Goal: Transaction & Acquisition: Purchase product/service

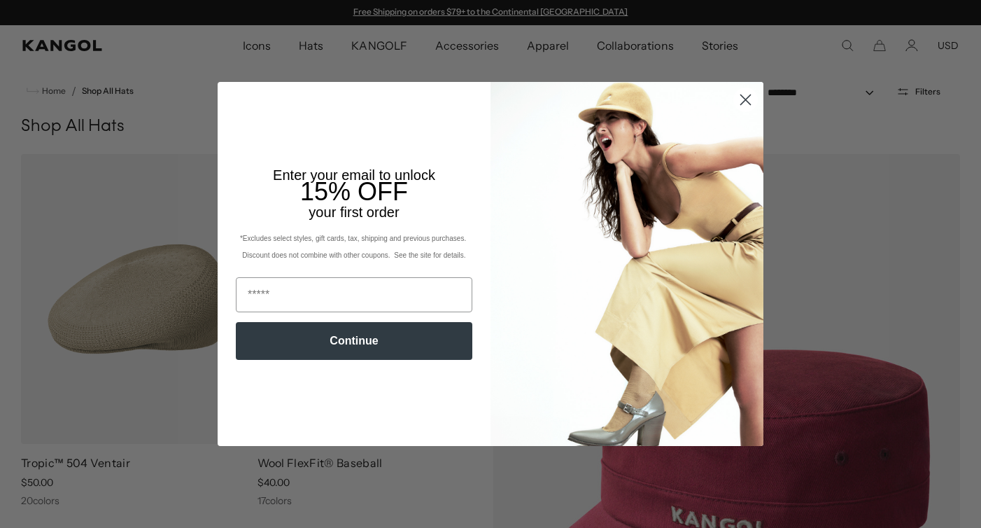
click at [738, 104] on circle "Close dialog" at bounding box center [745, 99] width 23 height 23
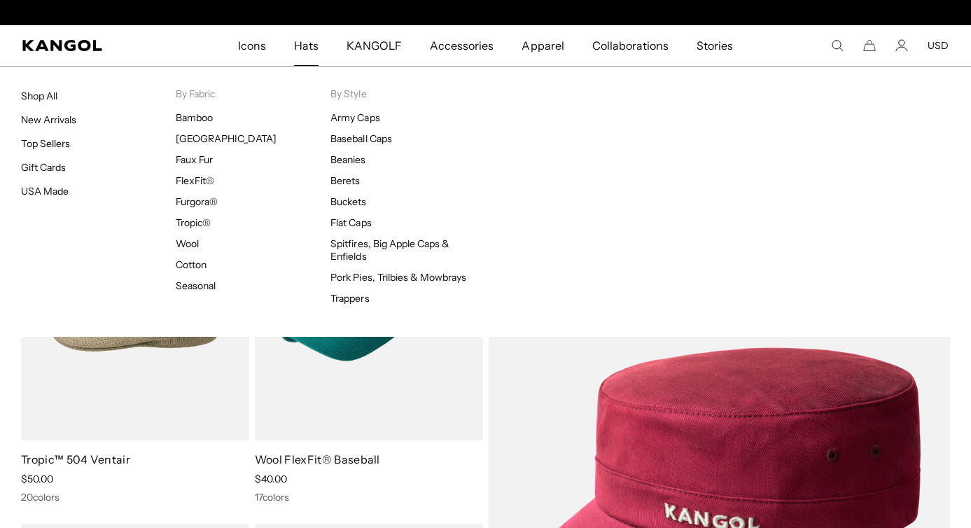
scroll to position [0, 288]
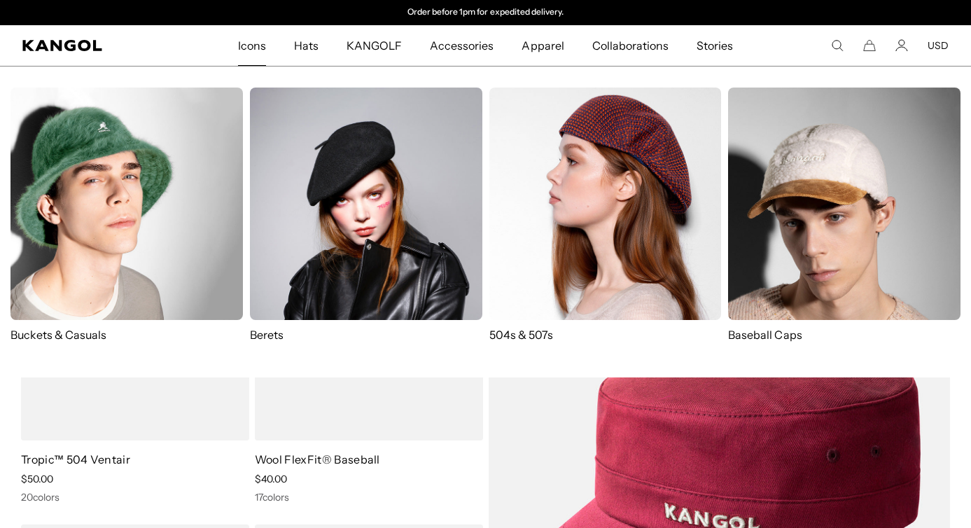
click at [253, 40] on span "Icons" at bounding box center [252, 45] width 28 height 41
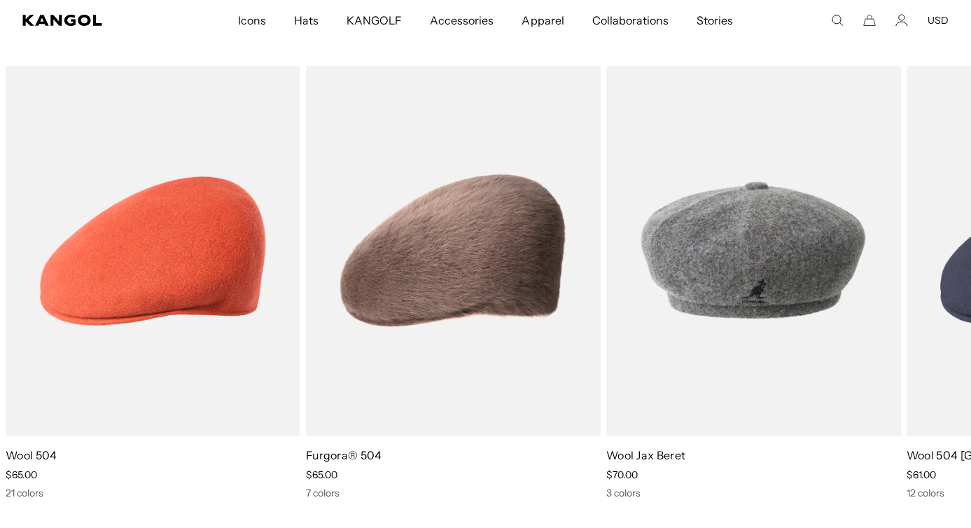
scroll to position [2126, 0]
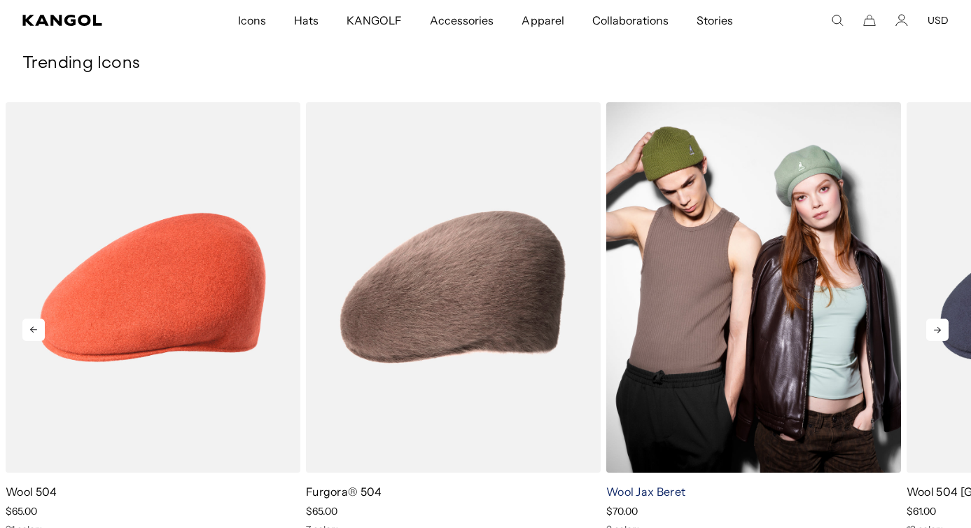
click at [644, 489] on link "Wool Jax Beret" at bounding box center [645, 491] width 79 height 14
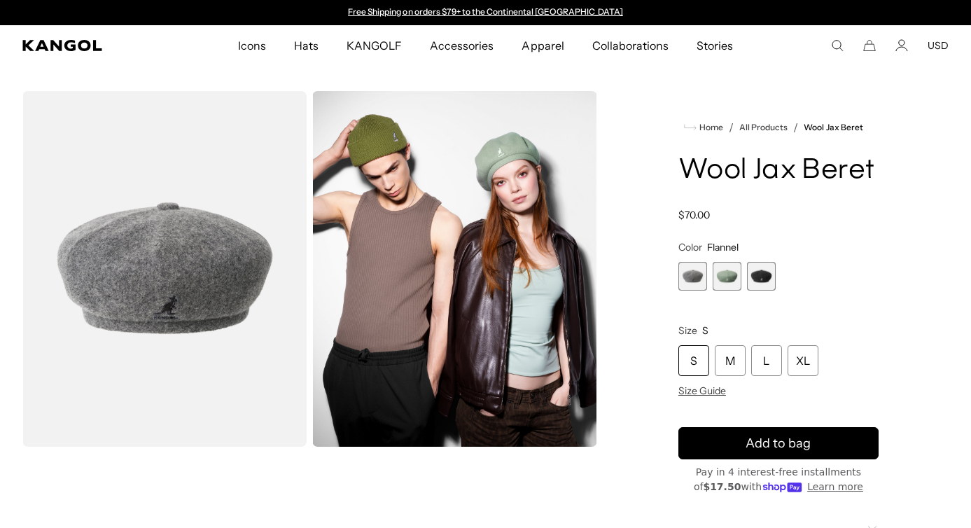
click at [725, 279] on span "2 of 3" at bounding box center [727, 276] width 29 height 29
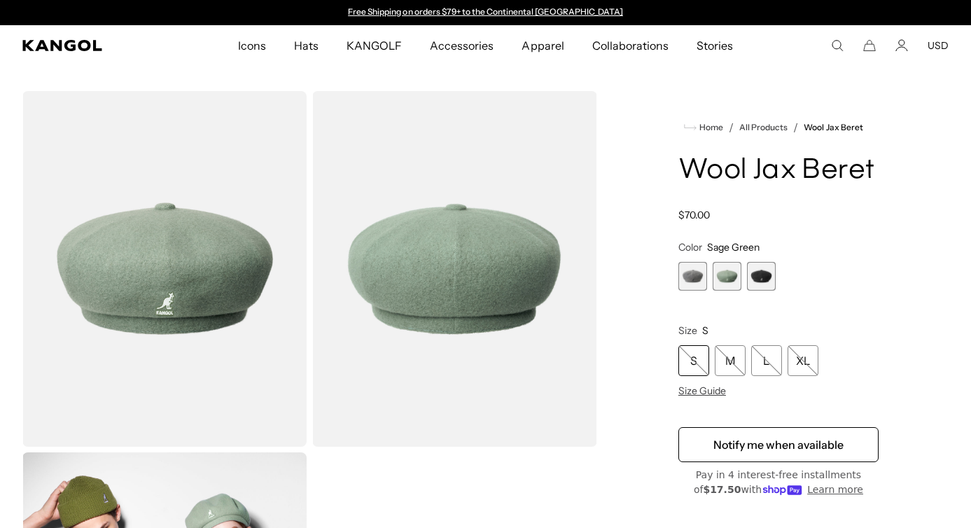
click at [694, 278] on span "1 of 3" at bounding box center [692, 276] width 29 height 29
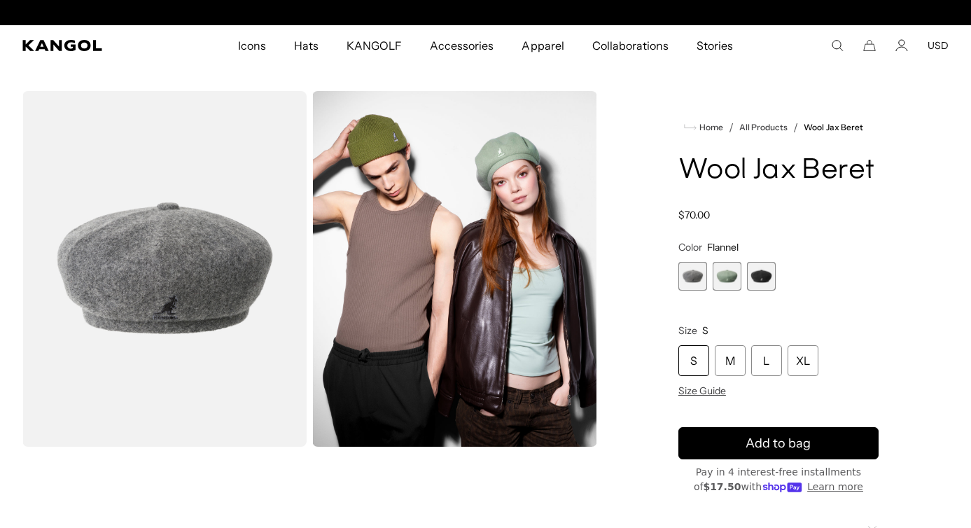
scroll to position [0, 288]
click at [691, 350] on div "S" at bounding box center [693, 360] width 31 height 31
click at [693, 365] on div "S" at bounding box center [693, 360] width 31 height 31
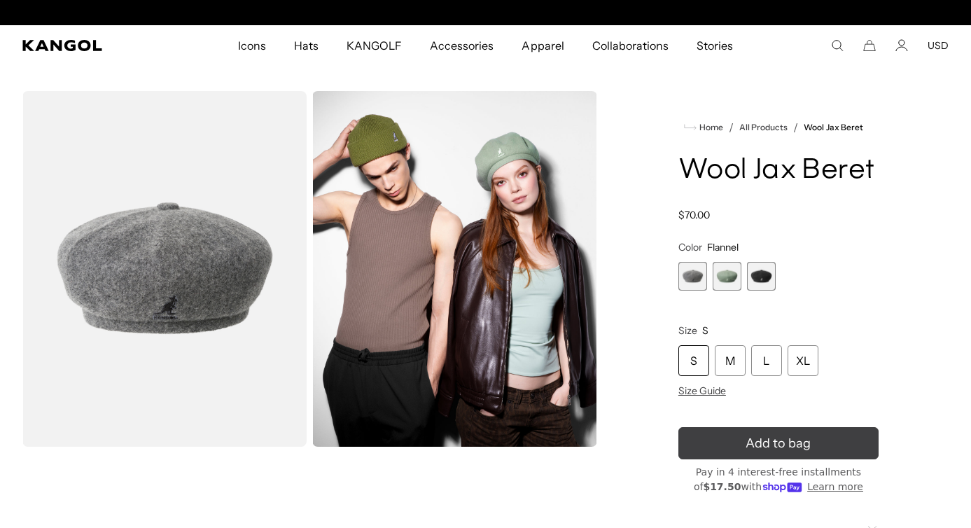
scroll to position [0, 288]
click at [780, 445] on icon "submit" at bounding box center [778, 443] width 28 height 28
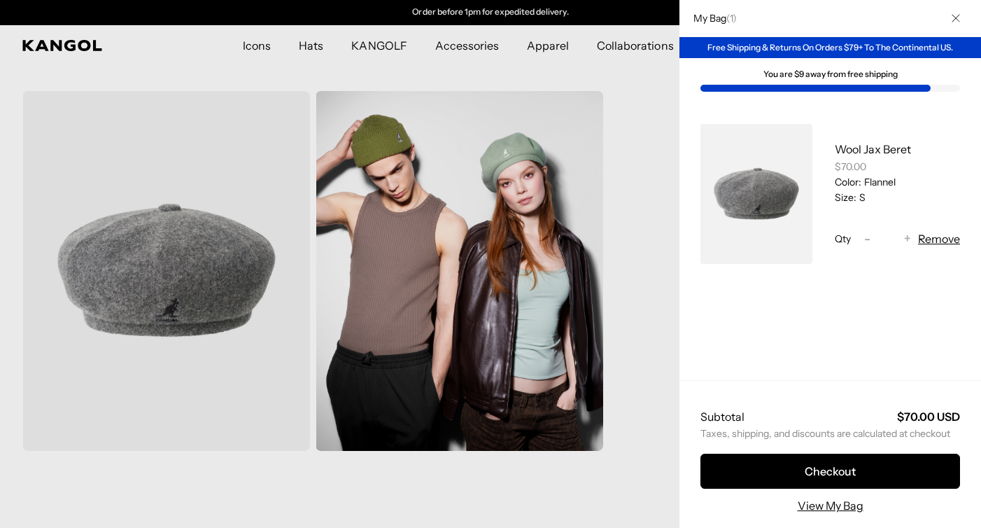
click at [512, 470] on div at bounding box center [490, 264] width 981 height 528
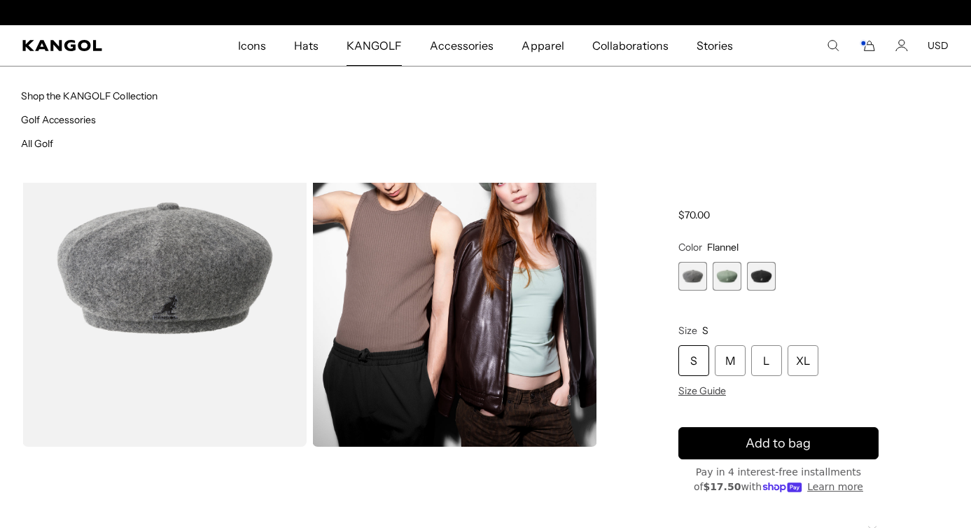
scroll to position [0, 0]
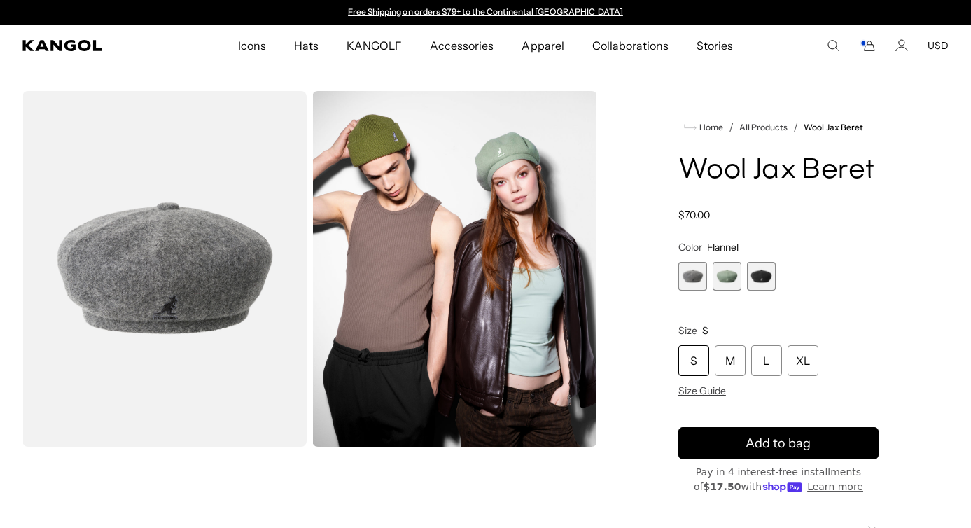
click at [365, 45] on span "KANGOLF" at bounding box center [374, 45] width 55 height 41
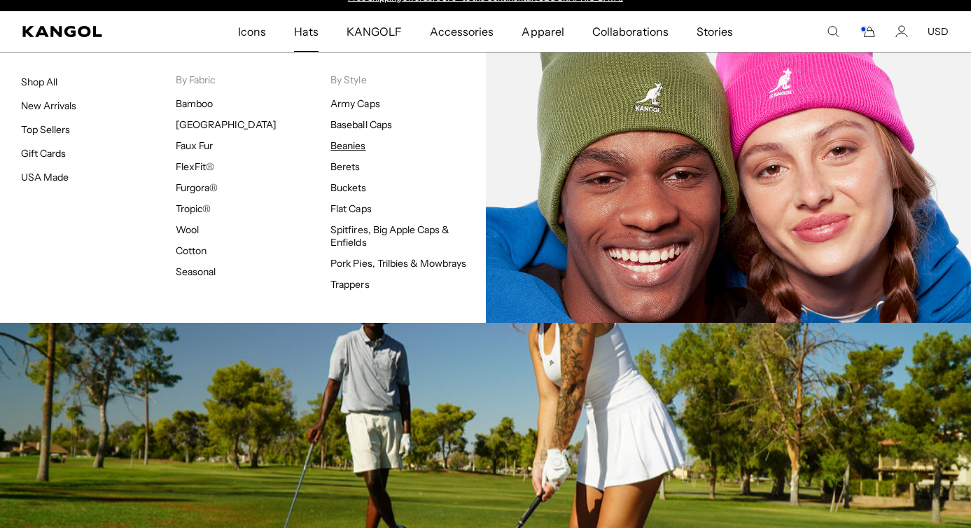
click at [349, 146] on link "Beanies" at bounding box center [347, 145] width 35 height 13
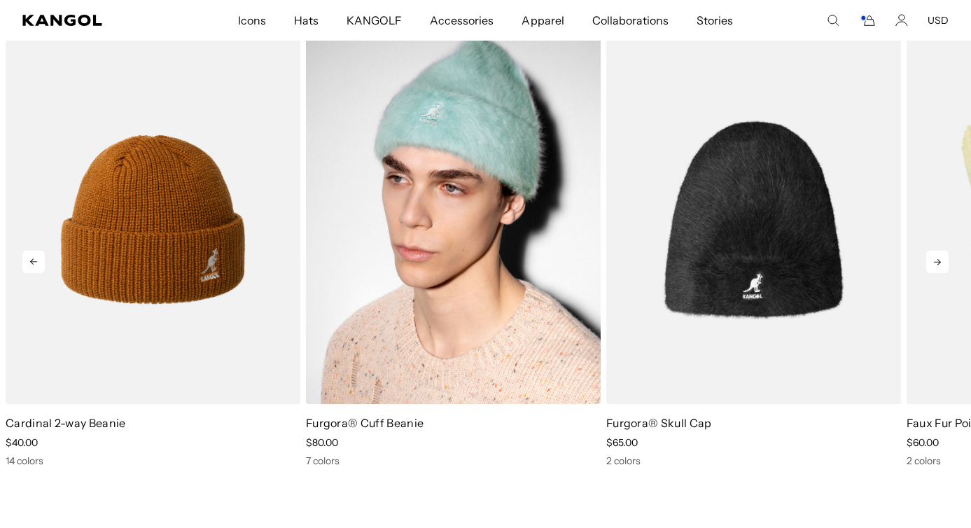
scroll to position [0, 288]
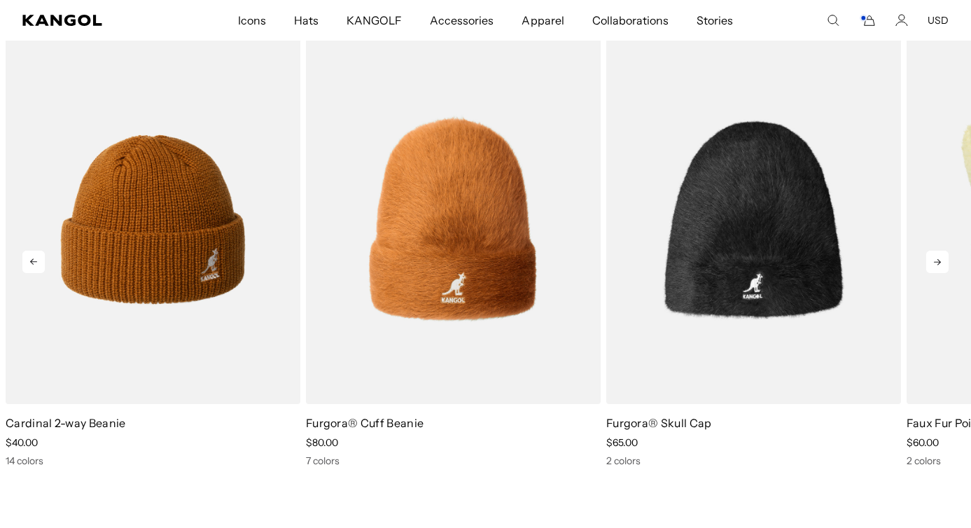
click at [936, 267] on icon at bounding box center [937, 262] width 22 height 22
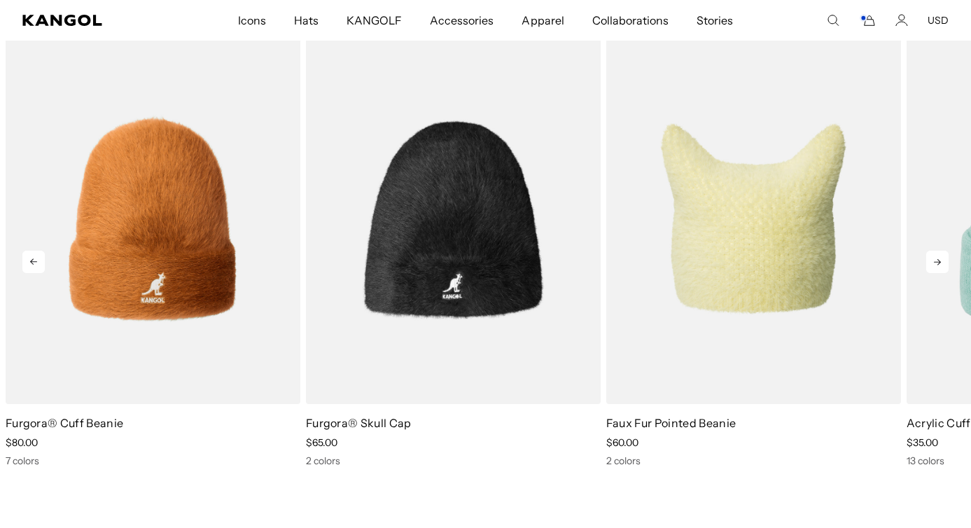
scroll to position [0, 0]
click at [935, 267] on icon at bounding box center [937, 262] width 22 height 22
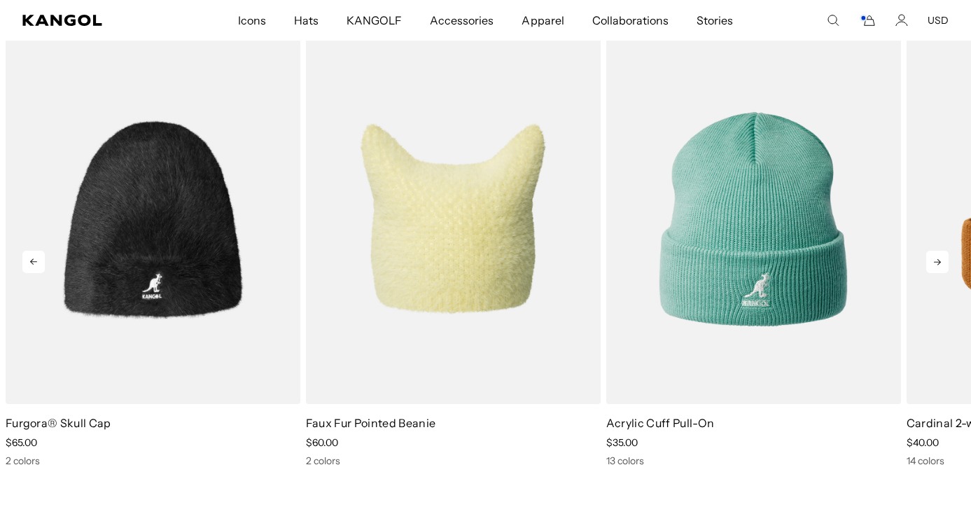
click at [935, 267] on icon at bounding box center [937, 262] width 22 height 22
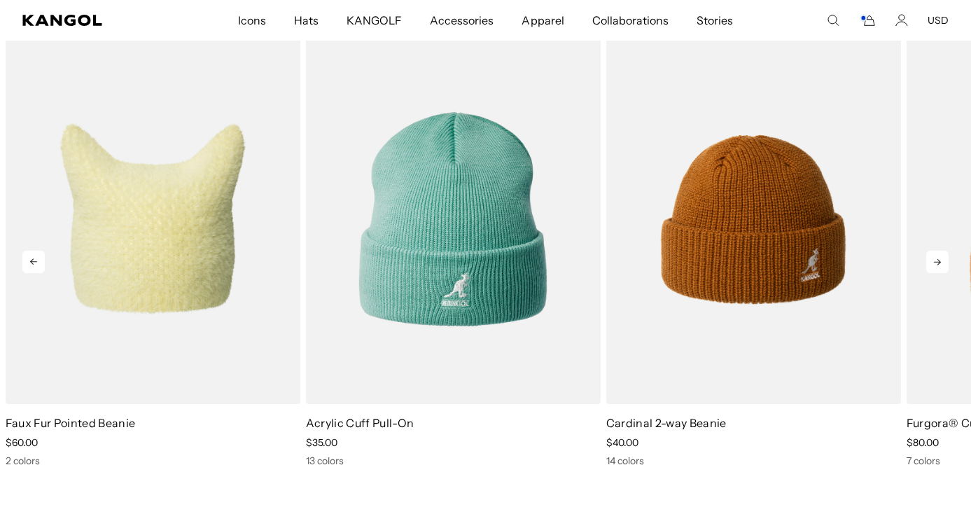
click at [935, 267] on icon at bounding box center [937, 262] width 22 height 22
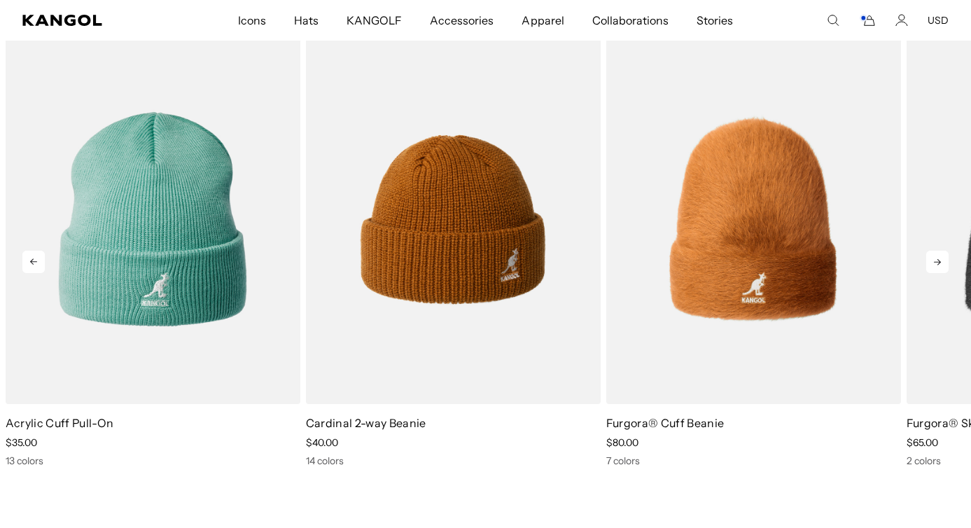
click at [935, 267] on icon at bounding box center [937, 262] width 22 height 22
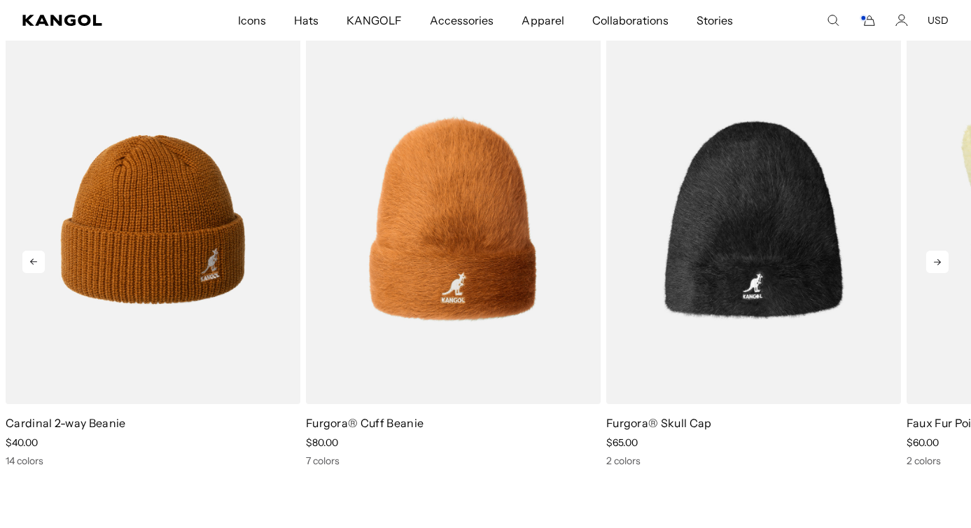
scroll to position [0, 288]
click at [935, 267] on icon at bounding box center [937, 262] width 22 height 22
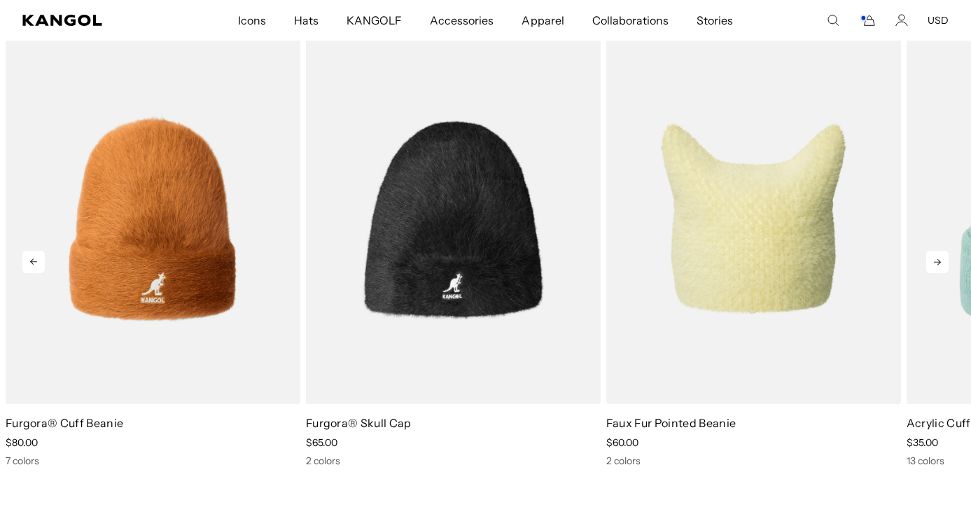
click at [935, 267] on icon at bounding box center [937, 262] width 22 height 22
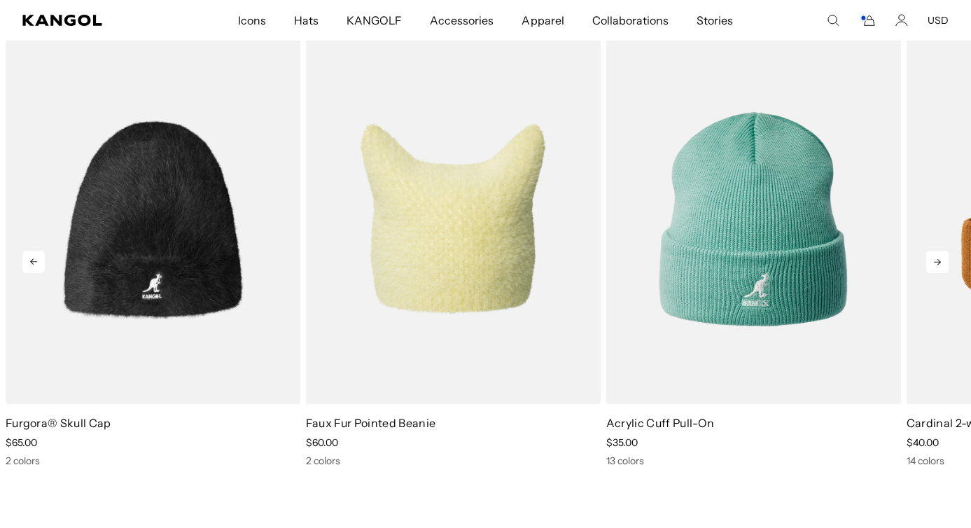
scroll to position [0, 0]
click at [935, 267] on icon at bounding box center [937, 262] width 22 height 22
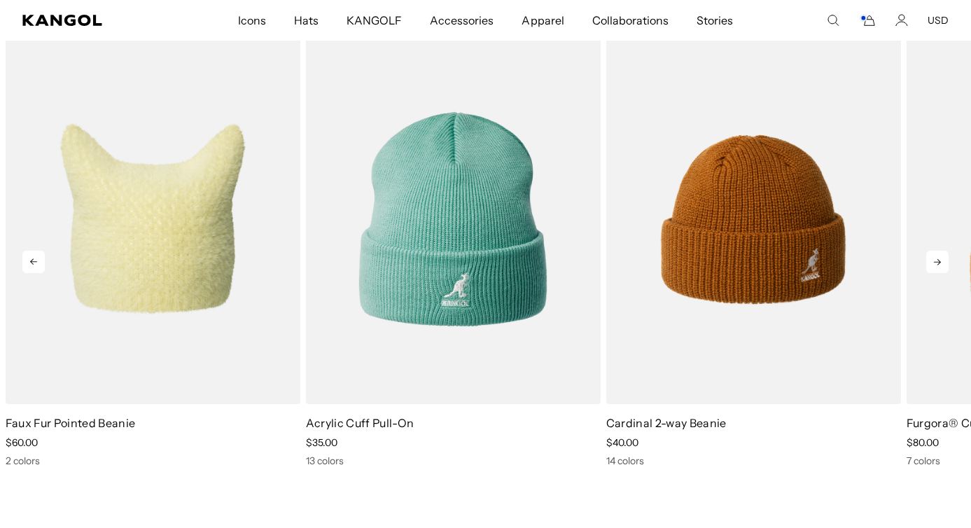
click at [935, 267] on icon at bounding box center [937, 262] width 22 height 22
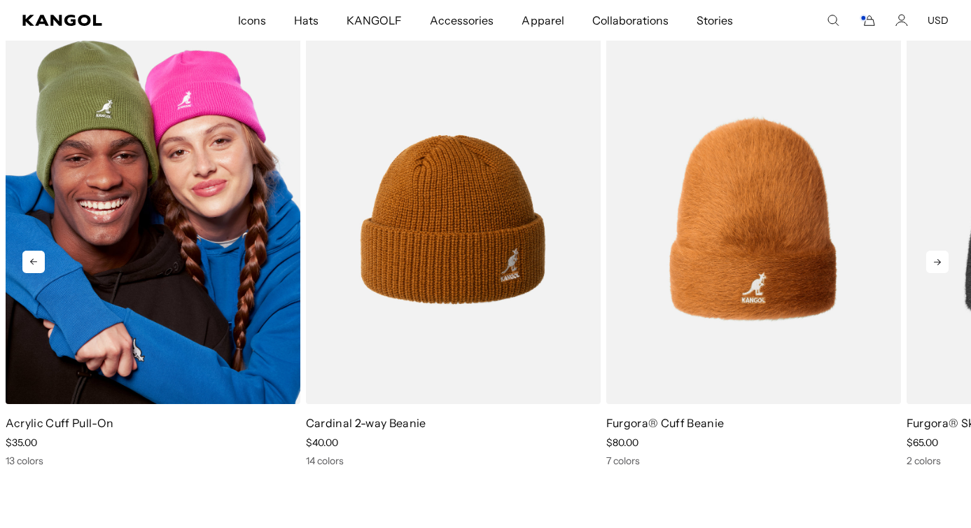
scroll to position [0, 288]
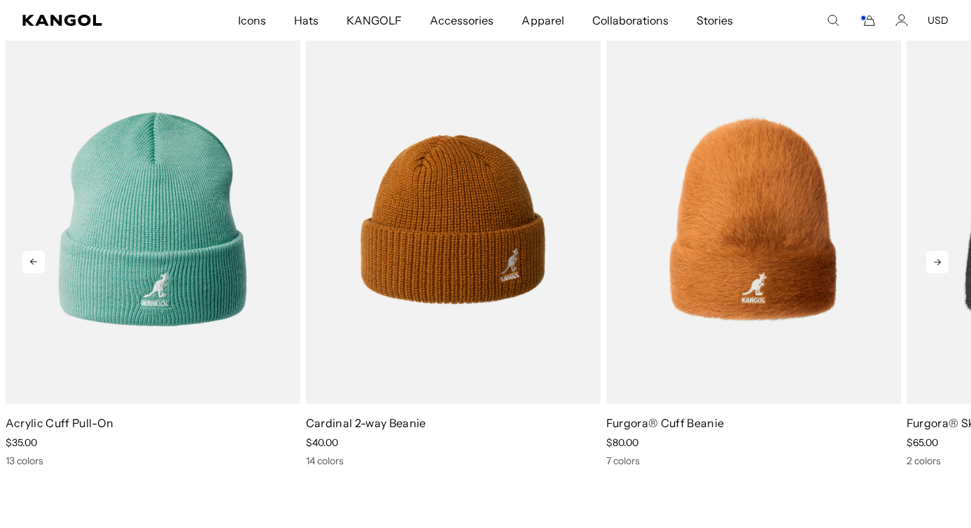
click at [34, 265] on icon at bounding box center [33, 262] width 22 height 22
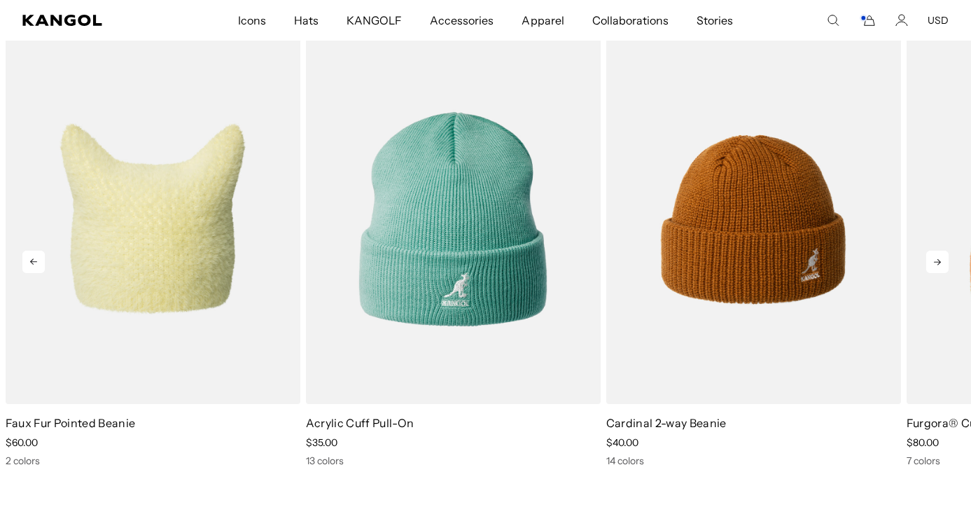
click at [34, 265] on icon at bounding box center [33, 262] width 22 height 22
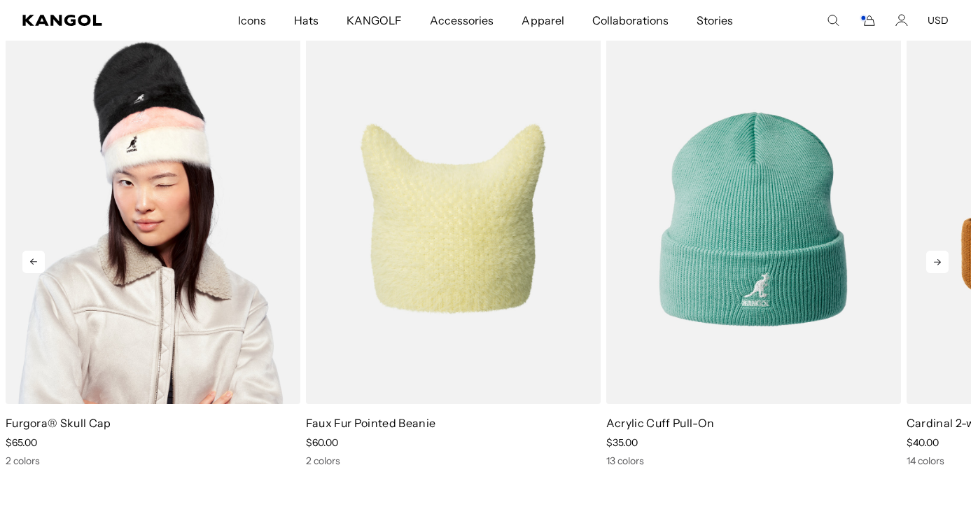
click at [127, 284] on img "3 of 5" at bounding box center [153, 219] width 295 height 370
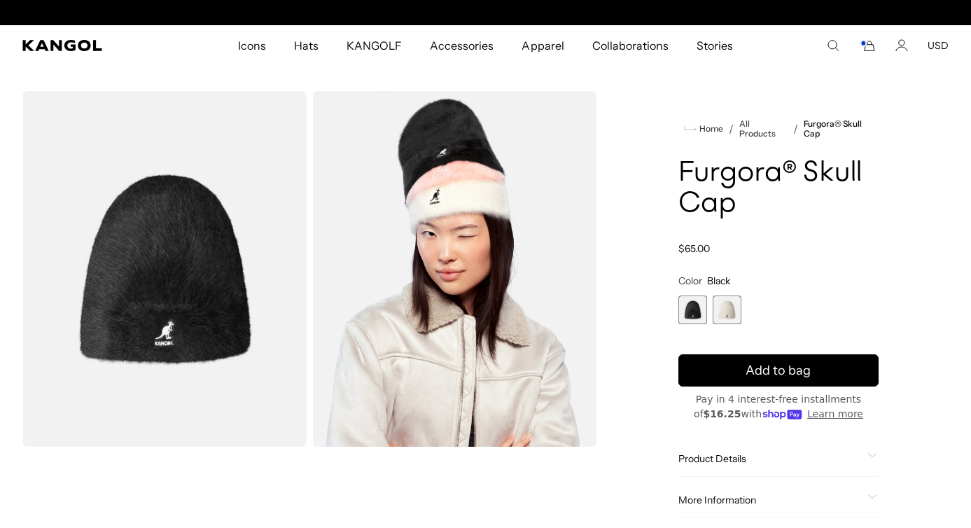
scroll to position [0, 288]
click at [730, 308] on span "2 of 2" at bounding box center [727, 309] width 29 height 29
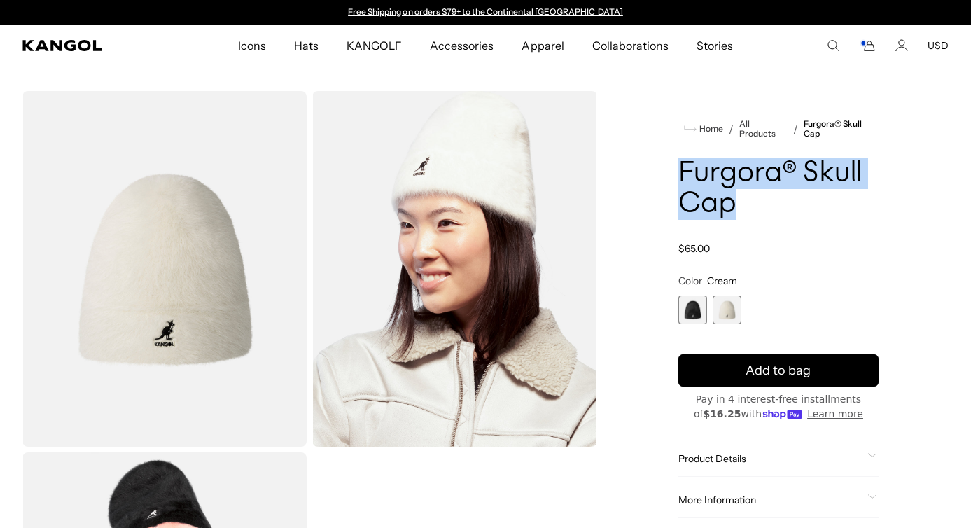
drag, startPoint x: 684, startPoint y: 174, endPoint x: 742, endPoint y: 206, distance: 66.4
click at [742, 206] on h1 "Furgora® Skull Cap" at bounding box center [778, 189] width 200 height 62
copy h1 "Furgora® Skull Cap"
